Goal: Find specific page/section: Find specific page/section

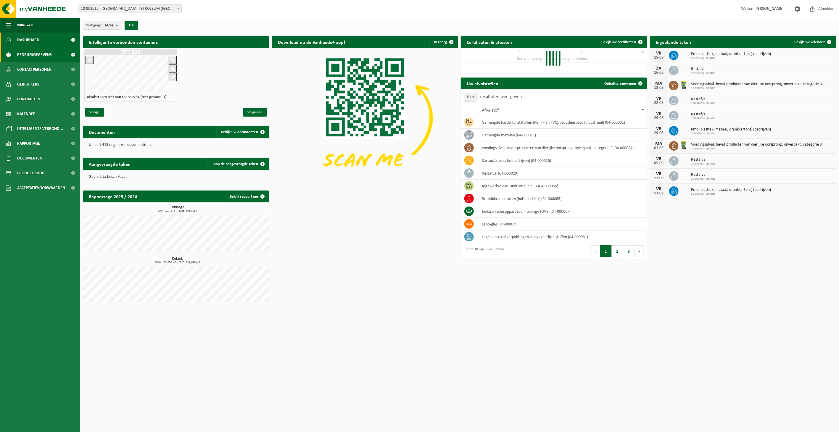
click at [37, 57] on span "Bedrijfsgegevens" at bounding box center [34, 54] width 35 height 15
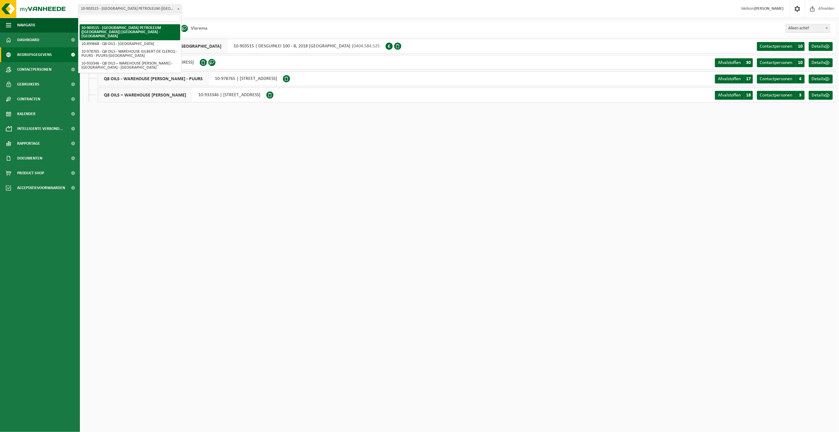
click at [267, 147] on html "Vestiging: 10-903515 - KUWAIT PETROLEUM (BELGIUM) NV - ANTWERPEN 10-899668 - Q8…" at bounding box center [419, 216] width 839 height 432
click at [260, 147] on html "Vestiging: 10-903515 - KUWAIT PETROLEUM (BELGIUM) NV - ANTWERPEN 10-899668 - Q8…" at bounding box center [419, 216] width 839 height 432
click at [264, 146] on html "Vestiging: 10-903515 - KUWAIT PETROLEUM (BELGIUM) NV - ANTWERPEN 10-899668 - Q8…" at bounding box center [419, 216] width 839 height 432
click at [178, 8] on b at bounding box center [178, 8] width 2 height 1
click at [799, 98] on span "3" at bounding box center [800, 95] width 9 height 9
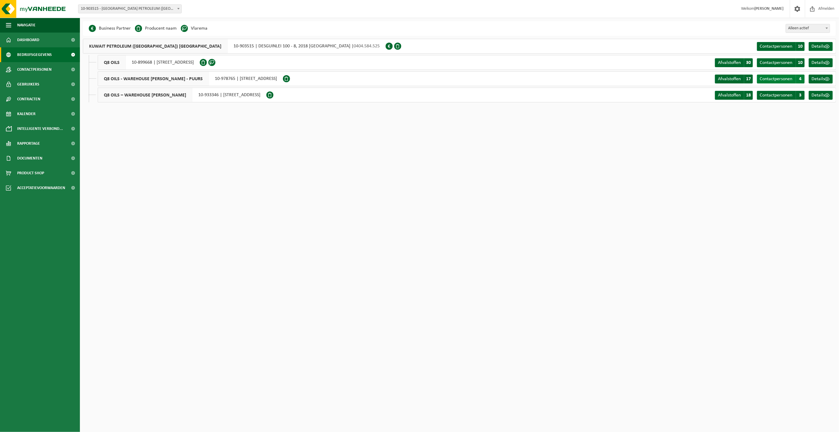
click at [801, 78] on span "4" at bounding box center [800, 79] width 9 height 9
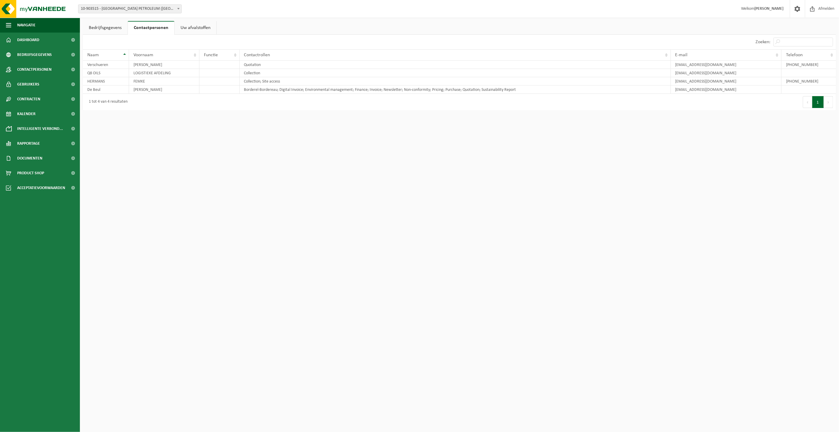
click at [132, 9] on span "10-903515 - [GEOGRAPHIC_DATA] PETROLEUM ([GEOGRAPHIC_DATA]) [GEOGRAPHIC_DATA] -…" at bounding box center [129, 9] width 103 height 8
click at [282, 141] on html "Vestiging: 10-903515 - KUWAIT PETROLEUM (BELGIUM) NV - ANTWERPEN 10-899668 - Q8…" at bounding box center [419, 216] width 839 height 432
click at [205, 136] on html "Vestiging: 10-903515 - KUWAIT PETROLEUM (BELGIUM) NV - ANTWERPEN 10-899668 - Q8…" at bounding box center [419, 216] width 839 height 432
click at [243, 17] on div "Vestiging: 10-903515 - KUWAIT PETROLEUM (BELGIUM) NV - ANTWERPEN 10-899668 - Q8…" at bounding box center [419, 9] width 839 height 18
click at [104, 26] on link "Bedrijfsgegevens" at bounding box center [105, 28] width 45 height 14
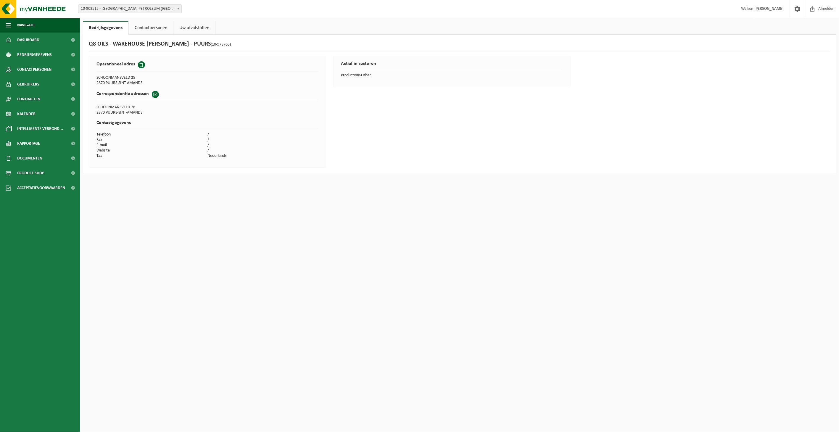
click at [151, 28] on link "Contactpersonen" at bounding box center [151, 28] width 44 height 14
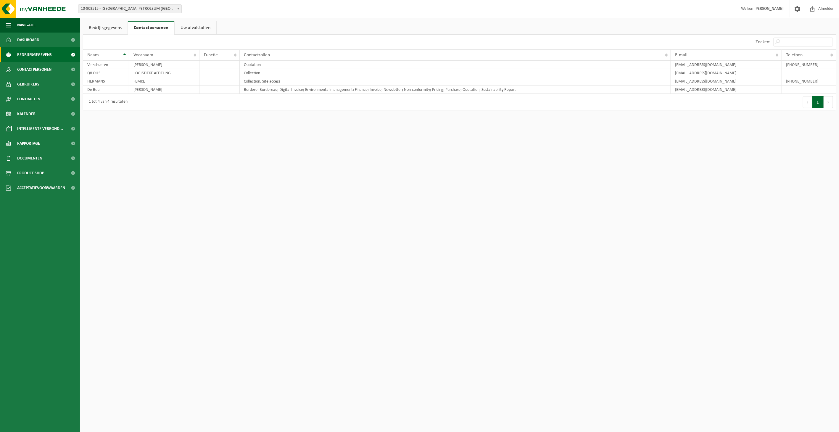
click at [39, 55] on span "Bedrijfsgegevens" at bounding box center [34, 54] width 35 height 15
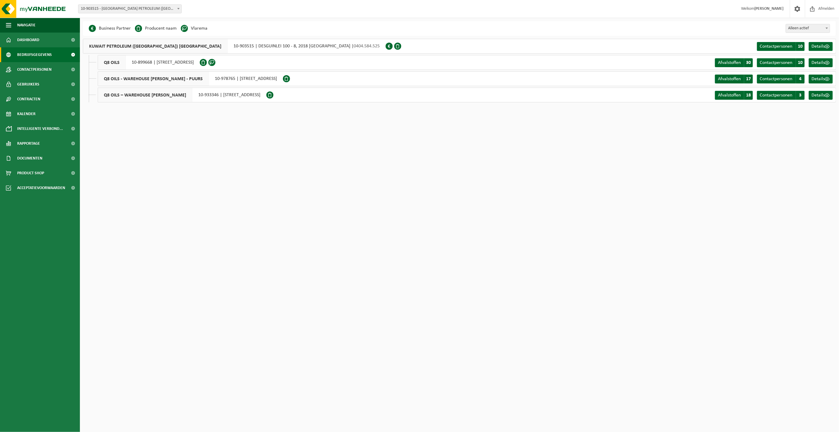
drag, startPoint x: 343, startPoint y: 78, endPoint x: 243, endPoint y: 78, distance: 100.6
click at [243, 78] on div "Q8 OILS - WAREHOUSE [PERSON_NAME] - PUURS 10-978765 | [STREET_ADDRESS]" at bounding box center [190, 78] width 185 height 15
copy div "[STREET_ADDRESS]"
click at [275, 143] on html "Vestiging: 10-903515 - [GEOGRAPHIC_DATA] PETROLEUM ([GEOGRAPHIC_DATA]) [GEOGRAP…" at bounding box center [419, 216] width 839 height 432
